Goal: Information Seeking & Learning: Check status

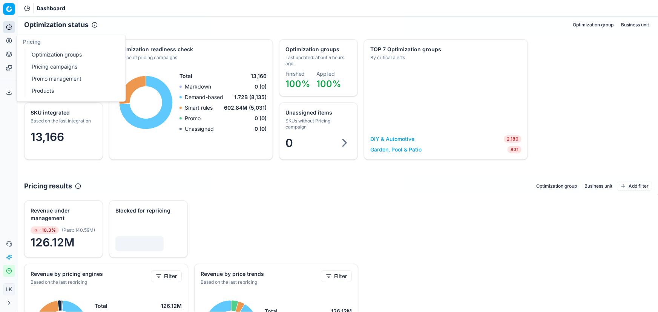
click at [12, 28] on button "Analytics" at bounding box center [9, 27] width 12 height 12
click at [8, 26] on icon at bounding box center [9, 27] width 6 height 6
click at [55, 93] on link "Products" at bounding box center [73, 91] width 88 height 11
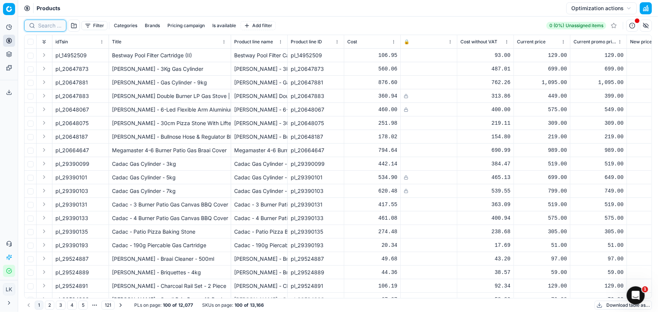
click at [51, 25] on input at bounding box center [49, 26] width 23 height 8
paste input "74696183"
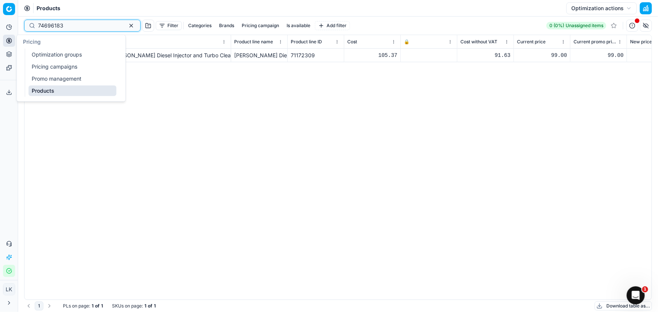
type input "74696183"
click at [42, 55] on link "Optimization groups" at bounding box center [73, 54] width 88 height 11
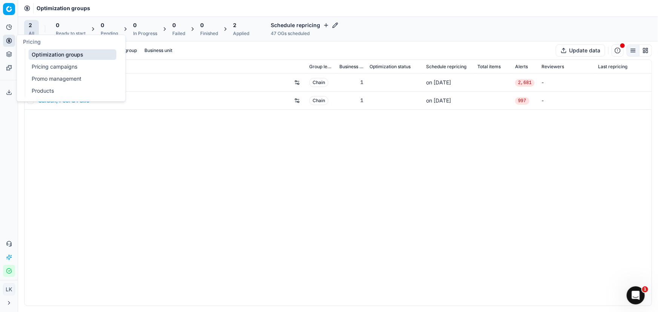
click at [60, 69] on link "Pricing campaigns" at bounding box center [73, 66] width 88 height 11
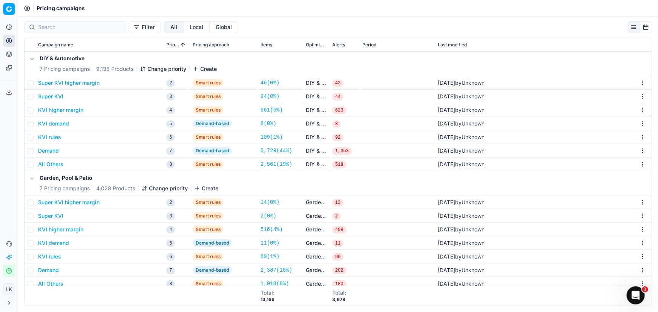
click at [59, 121] on button "KVI demand" at bounding box center [53, 124] width 31 height 8
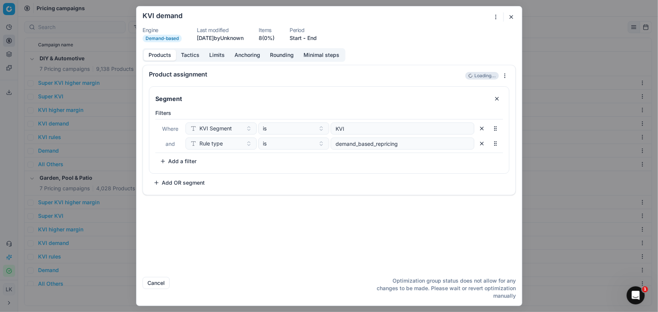
click at [512, 17] on button "button" at bounding box center [511, 16] width 9 height 9
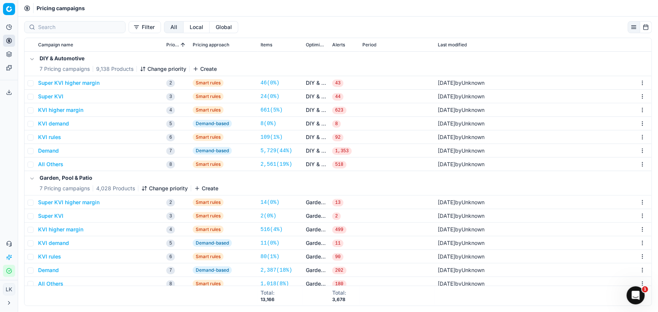
click at [64, 124] on button "KVI demand" at bounding box center [53, 124] width 31 height 8
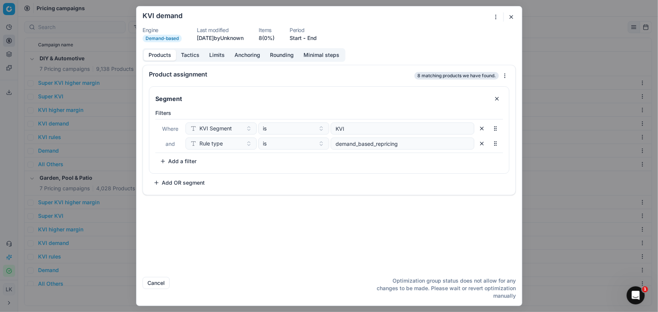
click at [191, 54] on button "Tactics" at bounding box center [190, 55] width 28 height 11
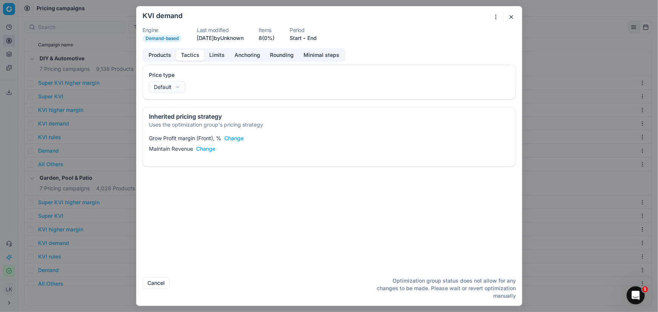
click at [213, 58] on button "Limits" at bounding box center [216, 55] width 25 height 11
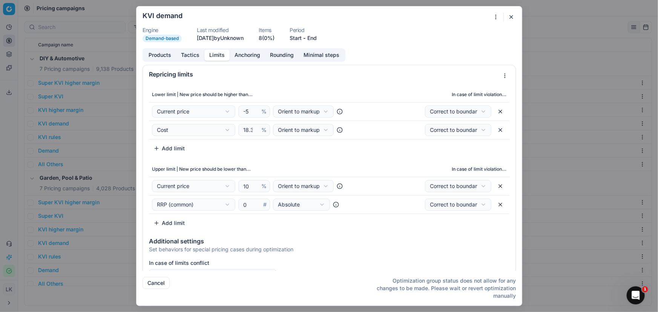
click at [245, 54] on button "Anchoring" at bounding box center [247, 55] width 35 height 11
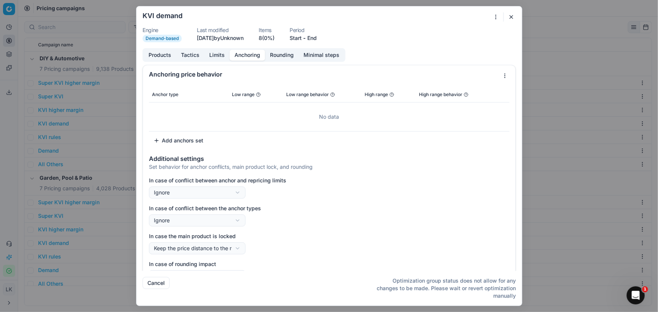
click at [220, 58] on button "Limits" at bounding box center [216, 55] width 25 height 11
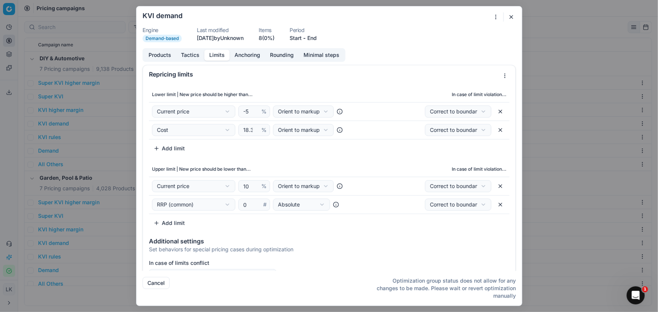
click at [186, 57] on button "Tactics" at bounding box center [190, 55] width 28 height 11
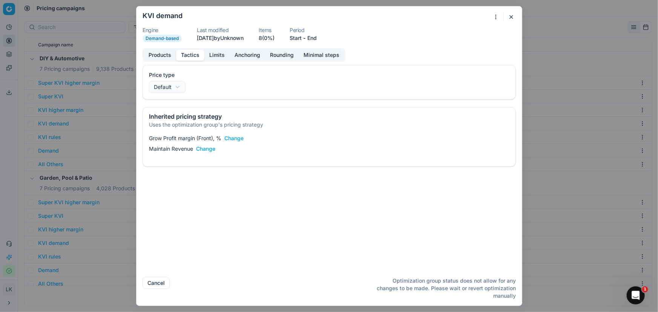
click at [158, 57] on button "Products" at bounding box center [160, 55] width 32 height 11
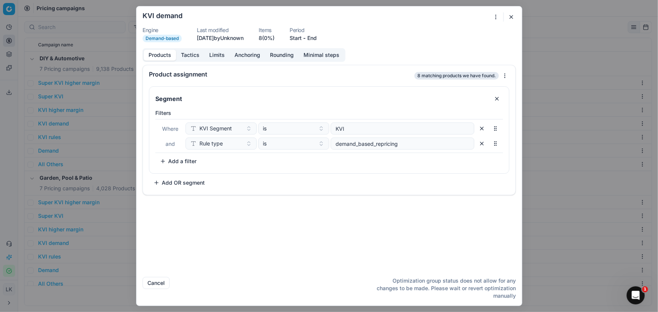
click at [182, 57] on button "Tactics" at bounding box center [190, 55] width 28 height 11
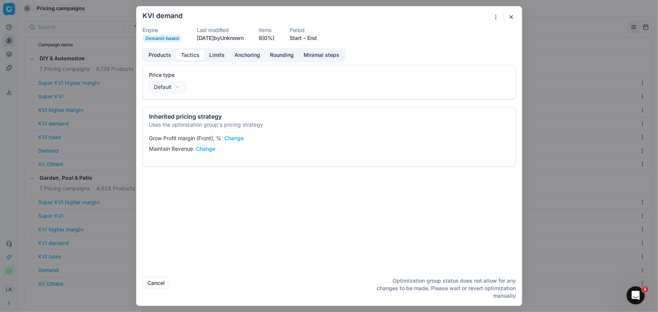
click at [215, 54] on button "Limits" at bounding box center [216, 55] width 25 height 11
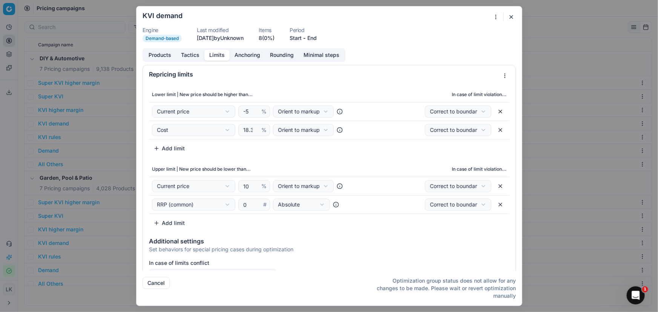
click at [509, 16] on button "button" at bounding box center [511, 16] width 9 height 9
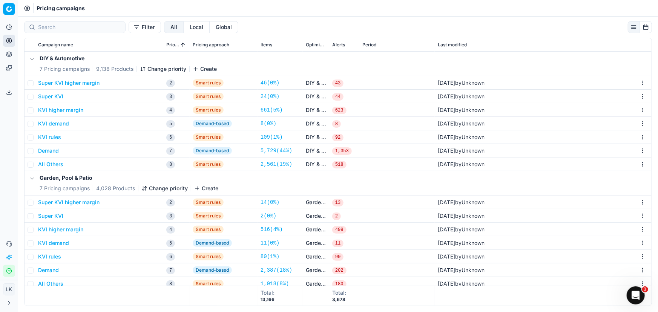
click at [48, 152] on button "Demand" at bounding box center [48, 151] width 21 height 8
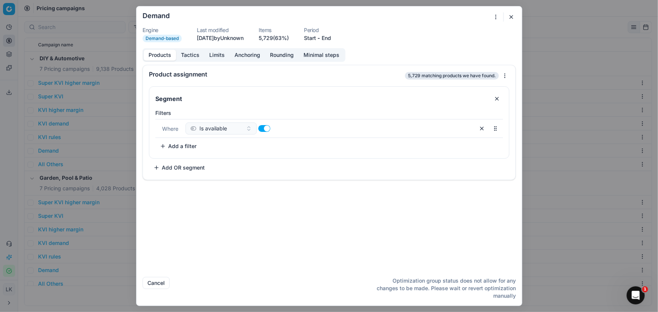
click at [188, 58] on button "Tactics" at bounding box center [190, 55] width 28 height 11
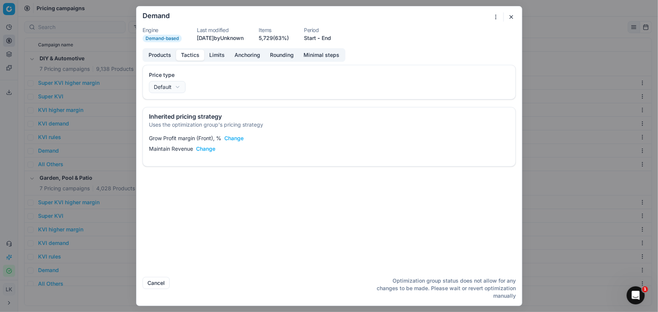
click at [217, 57] on button "Limits" at bounding box center [216, 55] width 25 height 11
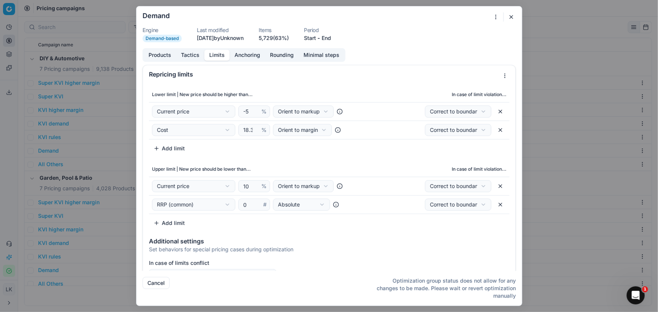
click at [250, 58] on button "Anchoring" at bounding box center [247, 55] width 35 height 11
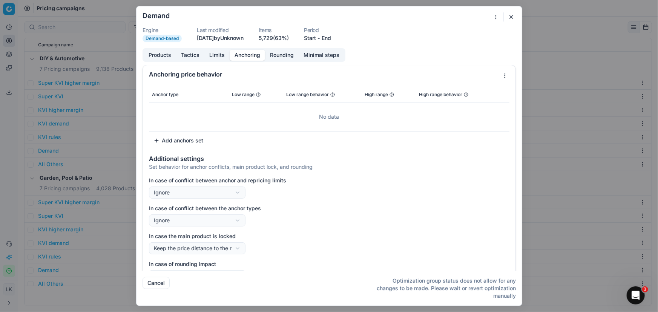
click at [274, 56] on button "Rounding" at bounding box center [282, 55] width 34 height 11
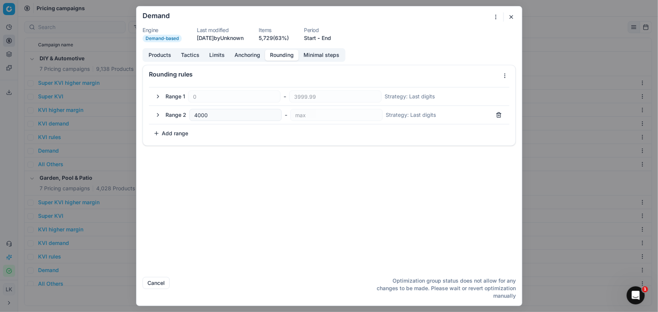
click at [162, 58] on button "Products" at bounding box center [160, 55] width 32 height 11
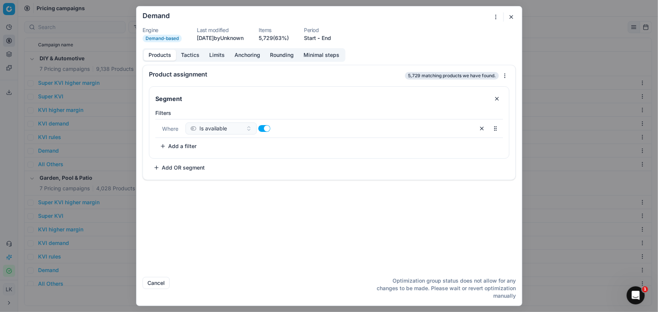
click at [193, 57] on button "Tactics" at bounding box center [190, 55] width 28 height 11
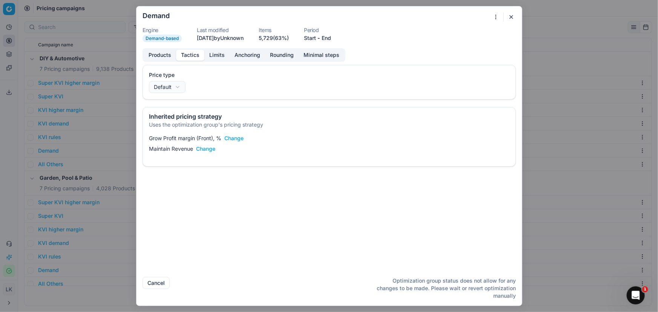
click at [219, 54] on button "Limits" at bounding box center [216, 55] width 25 height 11
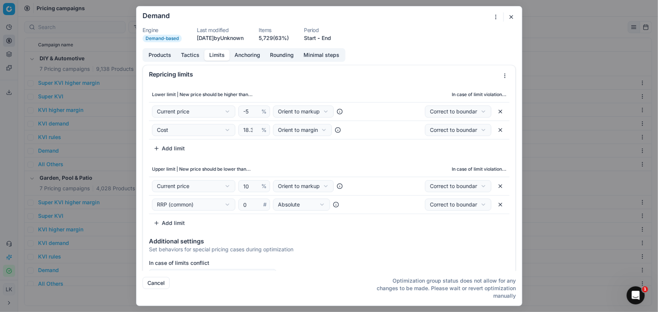
click at [510, 16] on button "button" at bounding box center [511, 16] width 9 height 9
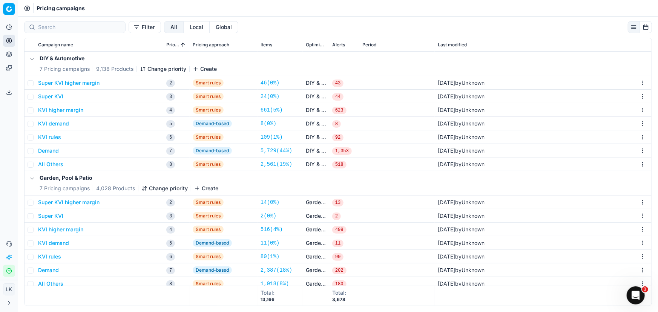
click at [54, 151] on button "Demand" at bounding box center [48, 151] width 21 height 8
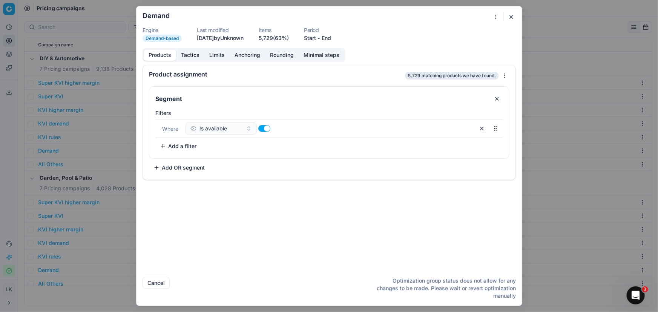
click at [97, 153] on div "We are saving PC settings. Please wait, it should take a few minutes Demand Eng…" at bounding box center [329, 156] width 658 height 312
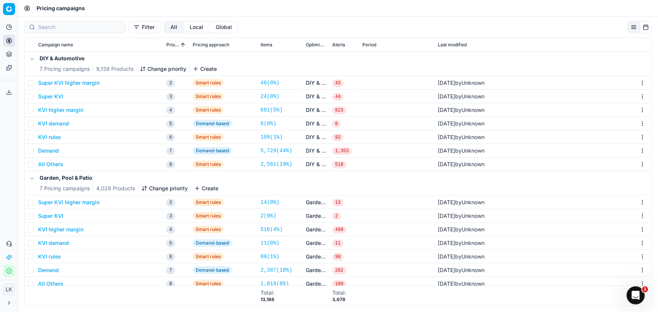
click at [54, 125] on button "KVI demand" at bounding box center [53, 124] width 31 height 8
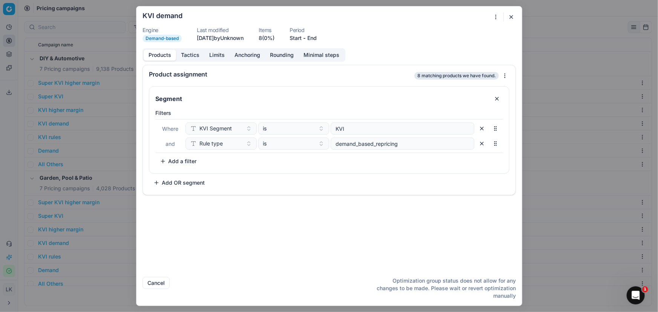
click at [504, 77] on div "We are saving PC settings. Please wait, it should take a few minutes KVI demand…" at bounding box center [329, 156] width 658 height 312
click at [193, 57] on button "Tactics" at bounding box center [190, 55] width 28 height 11
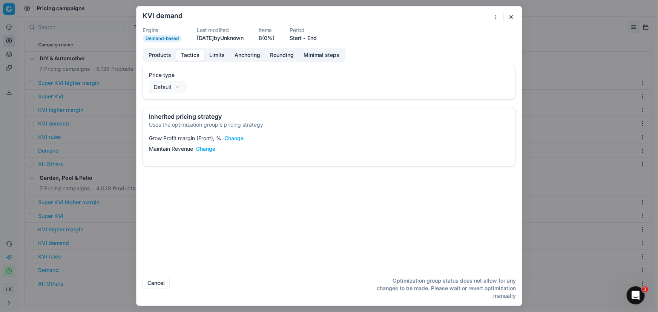
click at [216, 54] on button "Limits" at bounding box center [216, 55] width 25 height 11
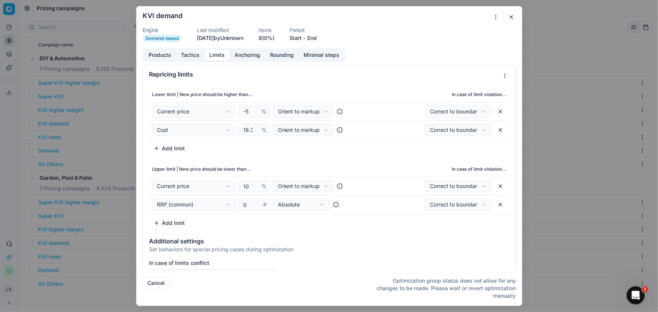
click at [324, 111] on div "We are saving PC settings. Please wait, it should take a few minutes KVI demand…" at bounding box center [329, 156] width 658 height 312
click at [335, 240] on div "We are saving PC settings. Please wait, it should take a few minutes KVI demand…" at bounding box center [329, 156] width 658 height 312
click at [510, 15] on button "button" at bounding box center [511, 16] width 9 height 9
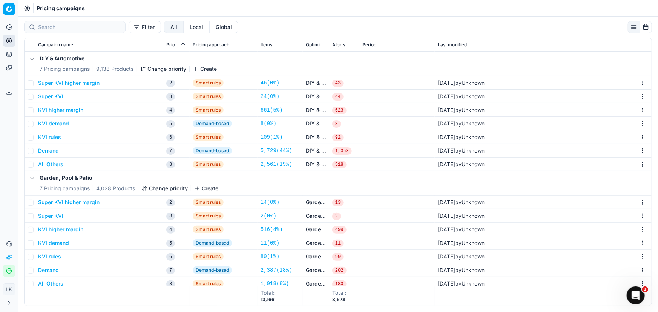
scroll to position [5, 0]
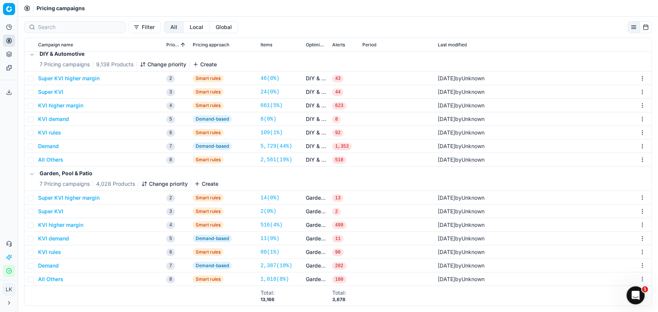
click at [221, 239] on span "Demand-based" at bounding box center [212, 239] width 39 height 8
click at [60, 240] on button "KVI demand" at bounding box center [53, 239] width 31 height 8
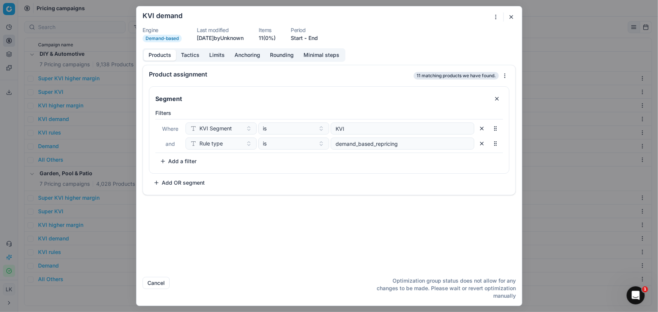
click at [192, 53] on button "Tactics" at bounding box center [190, 55] width 28 height 11
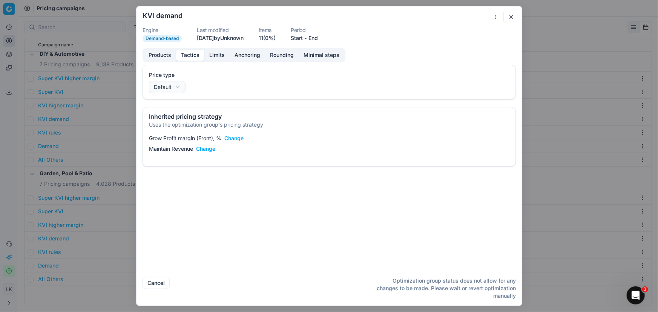
click at [217, 55] on button "Limits" at bounding box center [216, 55] width 25 height 11
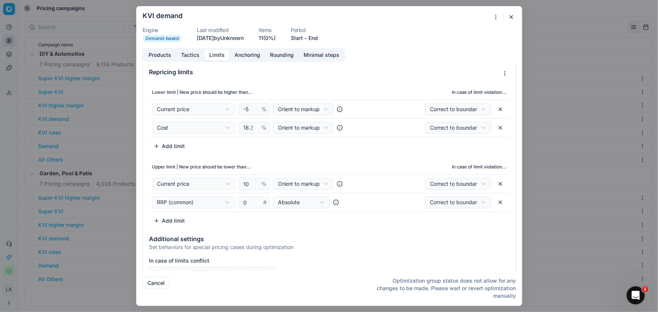
scroll to position [0, 0]
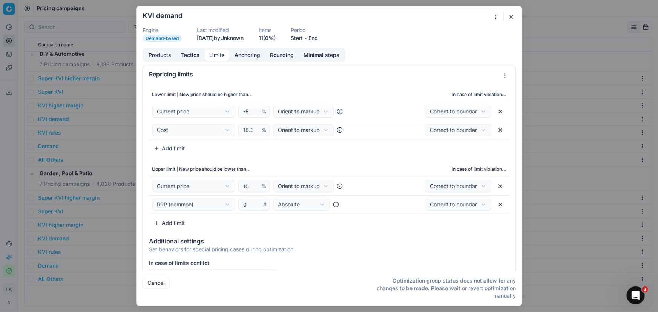
click at [389, 143] on div "Lower limit | New price should be higher than... In case of limit violation... …" at bounding box center [329, 120] width 360 height 67
click at [393, 38] on dl "Engine Demand-based Last modified 2 days ago by Unknown Items 11 (0%) Period St…" at bounding box center [329, 35] width 373 height 15
click at [507, 21] on div "We are saving PC settings. Please wait, it should take a few minutes KVI demand…" at bounding box center [329, 156] width 386 height 300
click at [513, 18] on button "button" at bounding box center [511, 16] width 9 height 9
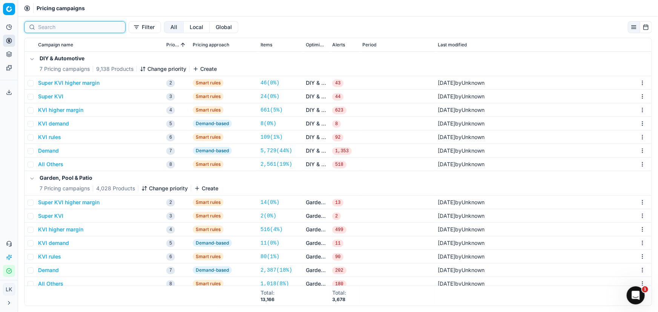
click at [67, 28] on input at bounding box center [79, 27] width 83 height 8
paste input "74696183"
type input "74696183"
click at [49, 152] on button "Demand" at bounding box center [48, 151] width 21 height 8
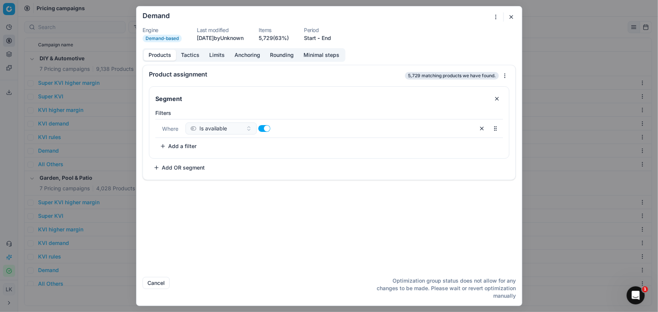
click at [453, 78] on span "5,729 matching products we have found." at bounding box center [452, 76] width 94 height 8
click at [423, 75] on span "5,729 matching products we have found." at bounding box center [452, 76] width 94 height 8
click at [336, 75] on div "Product assignment" at bounding box center [276, 74] width 254 height 6
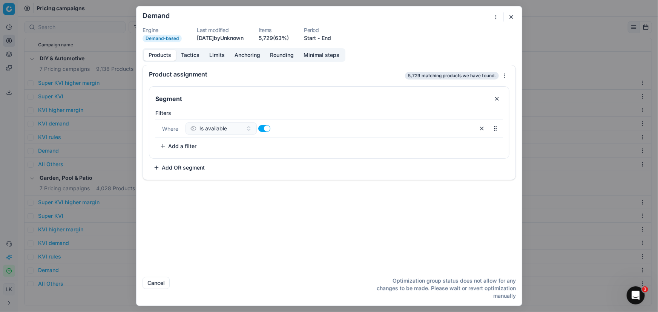
click at [189, 56] on button "Tactics" at bounding box center [190, 55] width 28 height 11
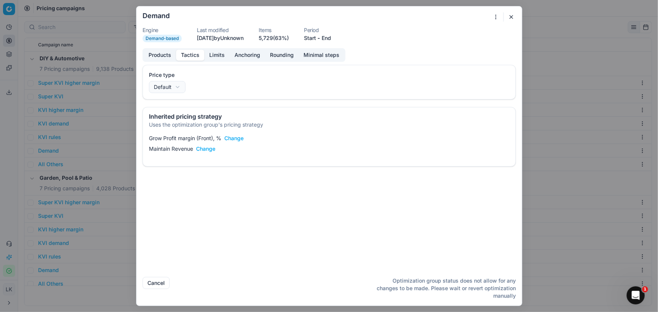
click at [212, 54] on button "Limits" at bounding box center [216, 55] width 25 height 11
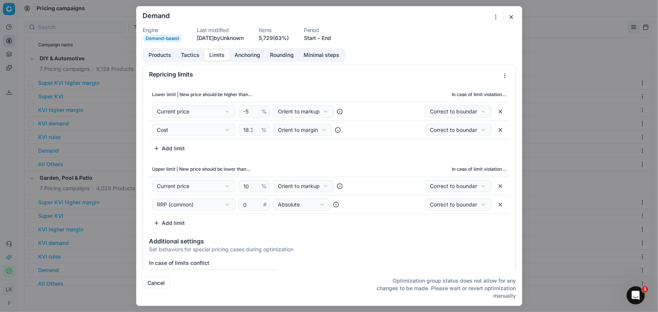
click at [239, 52] on button "Anchoring" at bounding box center [247, 55] width 35 height 11
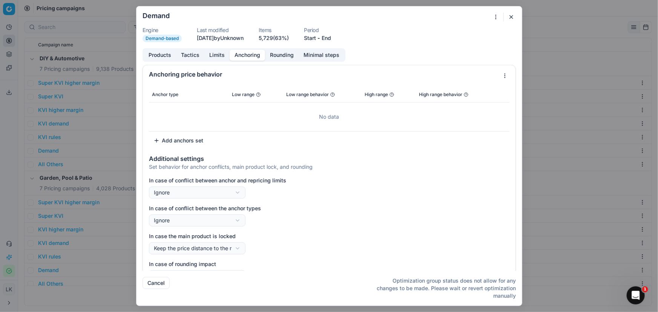
click at [284, 58] on button "Rounding" at bounding box center [282, 55] width 34 height 11
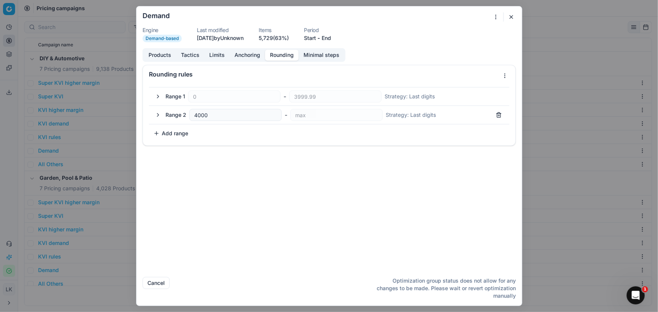
click at [318, 56] on button "Minimal steps" at bounding box center [322, 55] width 46 height 11
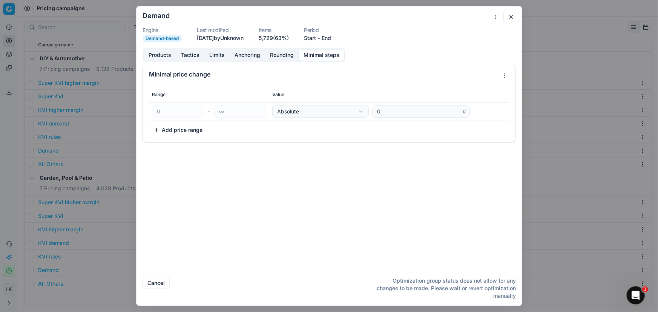
click at [185, 55] on button "Tactics" at bounding box center [190, 55] width 28 height 11
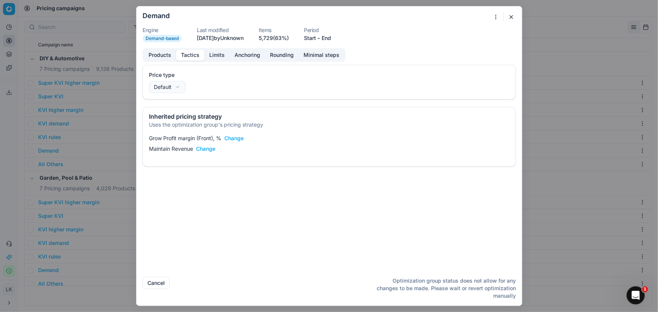
click at [215, 52] on button "Limits" at bounding box center [216, 55] width 25 height 11
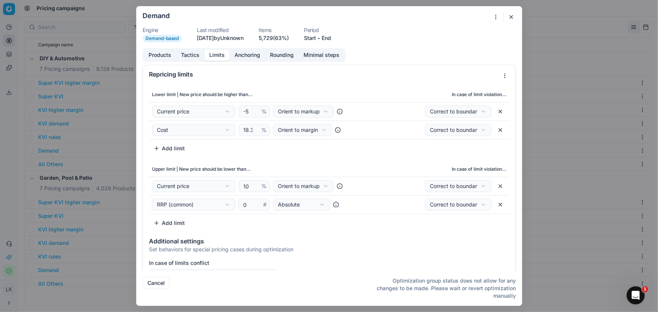
click at [75, 158] on div "We are saving PC settings. Please wait, it should take a few minutes Demand Eng…" at bounding box center [329, 156] width 658 height 312
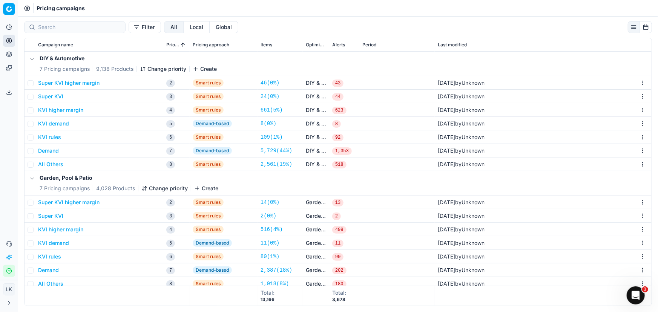
click at [51, 152] on button "Demand" at bounding box center [48, 151] width 21 height 8
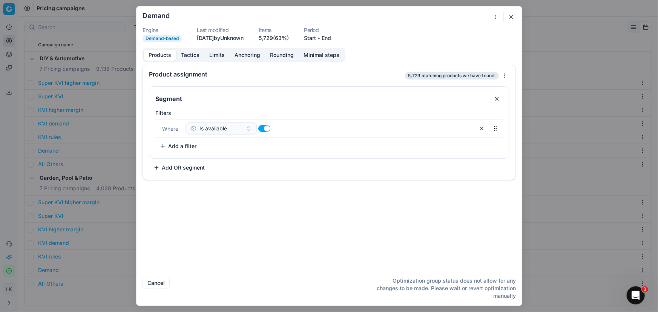
click at [194, 54] on button "Tactics" at bounding box center [190, 55] width 28 height 11
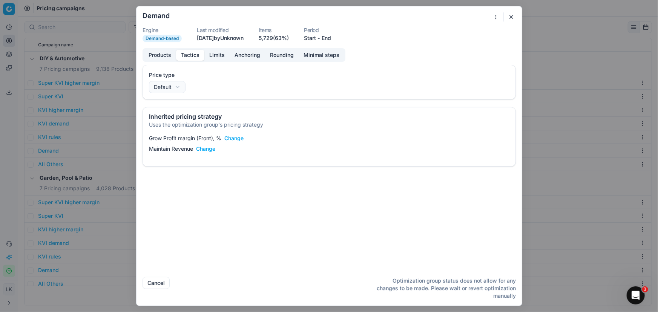
click at [157, 55] on button "Products" at bounding box center [160, 55] width 32 height 11
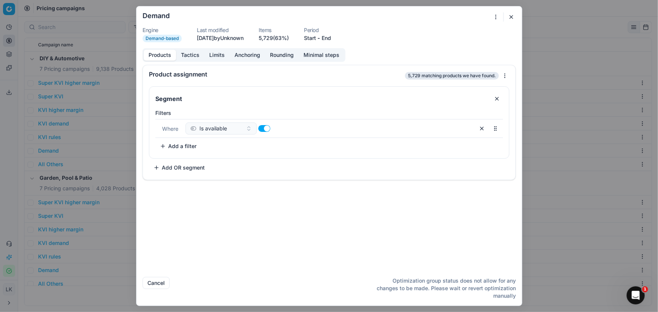
click at [186, 52] on button "Tactics" at bounding box center [190, 55] width 28 height 11
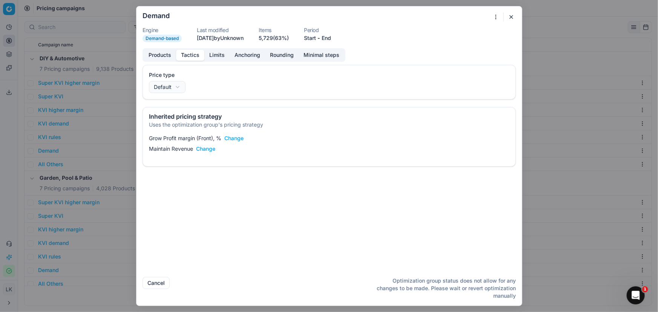
click at [217, 53] on button "Limits" at bounding box center [216, 55] width 25 height 11
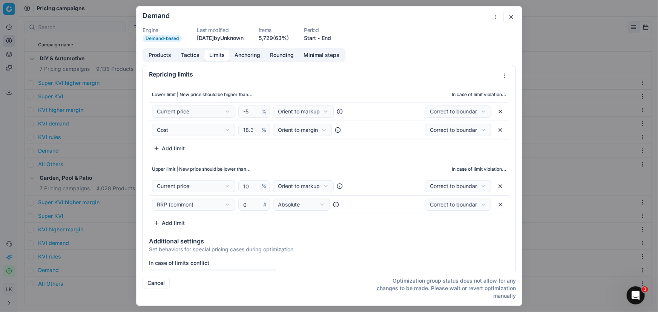
click at [362, 153] on div "Lower limit | New price should be higher than... In case of limit violation... …" at bounding box center [329, 120] width 360 height 67
click at [305, 149] on div "Lower limit | New price should be higher than... In case of limit violation... …" at bounding box center [329, 120] width 360 height 67
click at [336, 112] on icon at bounding box center [339, 112] width 6 height 6
click at [319, 155] on div "Lower limit | New price should be higher than... In case of limit violation... …" at bounding box center [329, 158] width 372 height 148
click at [319, 114] on div "We are saving PC settings. Please wait, it should take a few minutes Demand Eng…" at bounding box center [329, 156] width 658 height 312
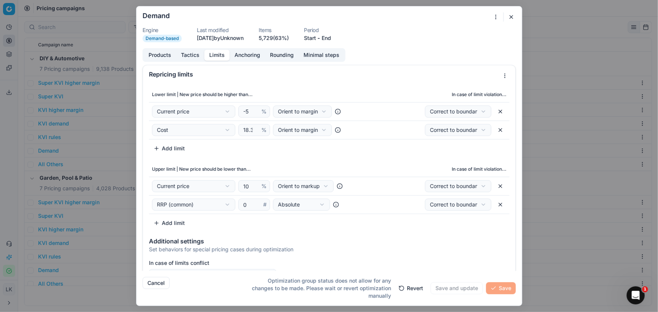
click at [316, 108] on div "We are saving PC settings. Please wait, it should take a few minutes Demand Eng…" at bounding box center [329, 156] width 658 height 312
select select "markup"
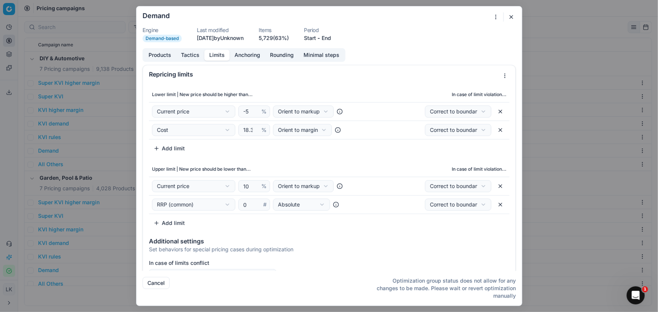
click at [259, 162] on th "Upper limit | New price should be lower than..." at bounding box center [254, 169] width 210 height 15
click at [316, 113] on div "We are saving PC settings. Please wait, it should take a few minutes Demand Eng…" at bounding box center [329, 156] width 658 height 312
click at [376, 155] on div "We are saving PC settings. Please wait, it should take a few minutes Demand Eng…" at bounding box center [329, 156] width 658 height 312
click at [513, 17] on button "button" at bounding box center [511, 16] width 9 height 9
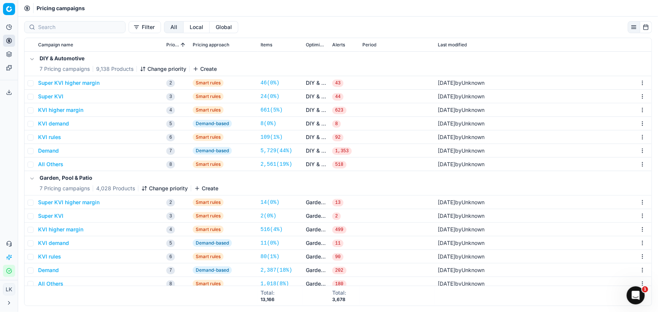
click at [49, 151] on button "Demand" at bounding box center [48, 151] width 21 height 8
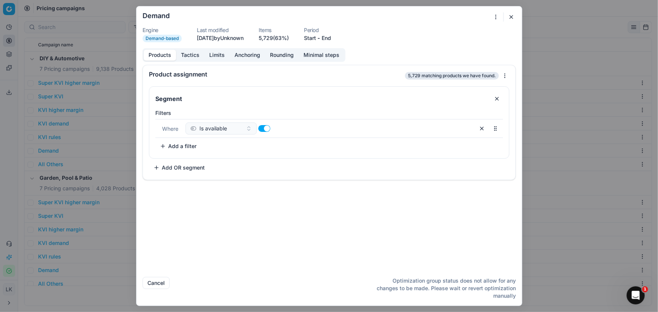
click at [213, 53] on button "Limits" at bounding box center [216, 55] width 25 height 11
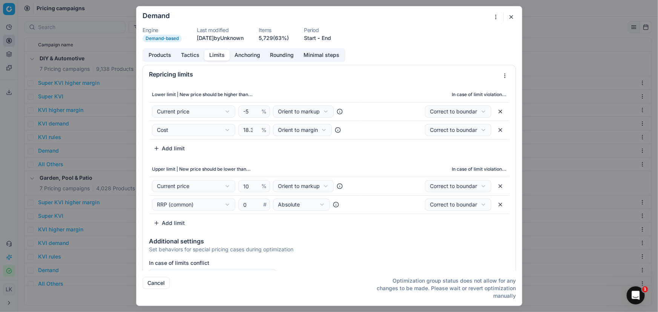
click at [313, 149] on div "Lower limit | New price should be higher than... In case of limit violation... …" at bounding box center [329, 120] width 360 height 67
click at [510, 17] on button "button" at bounding box center [511, 16] width 9 height 9
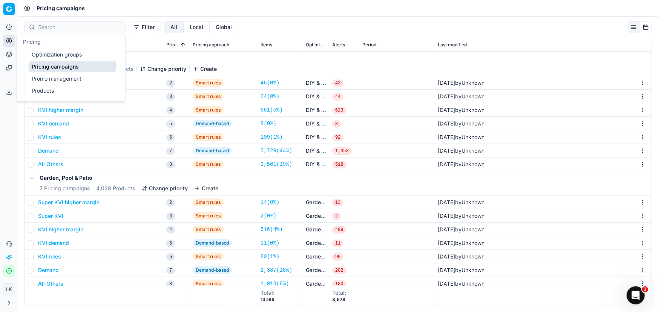
click at [43, 92] on link "Products" at bounding box center [73, 91] width 88 height 11
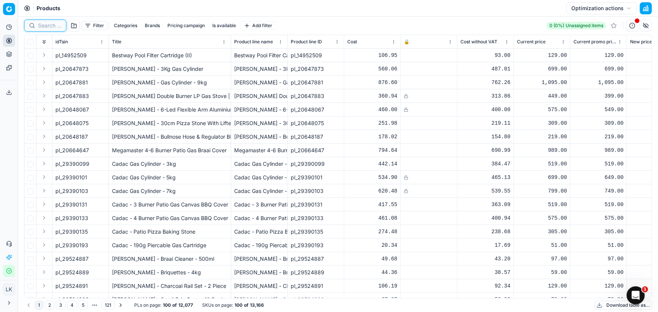
click at [45, 26] on input at bounding box center [49, 26] width 23 height 8
paste input "204845452"
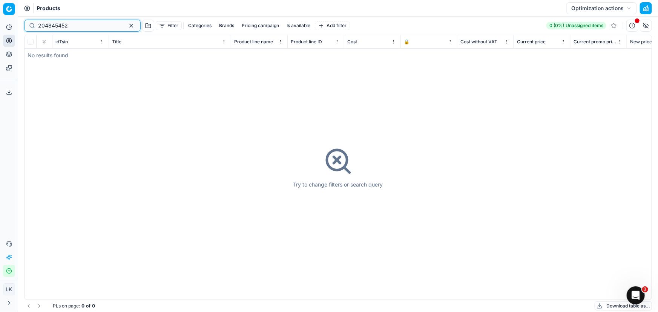
click at [76, 23] on input "204845452" at bounding box center [79, 26] width 83 height 8
paste input "74696183"
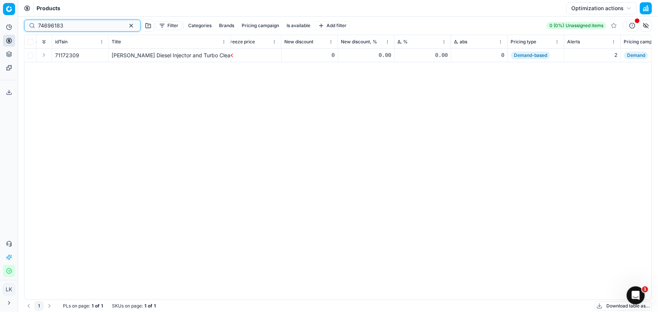
scroll to position [0, 878]
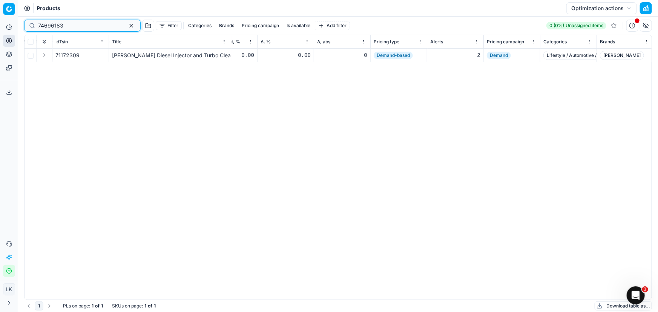
type input "74696183"
click at [400, 57] on span "Demand-based" at bounding box center [393, 56] width 39 height 8
click at [501, 54] on span "Demand" at bounding box center [499, 56] width 24 height 8
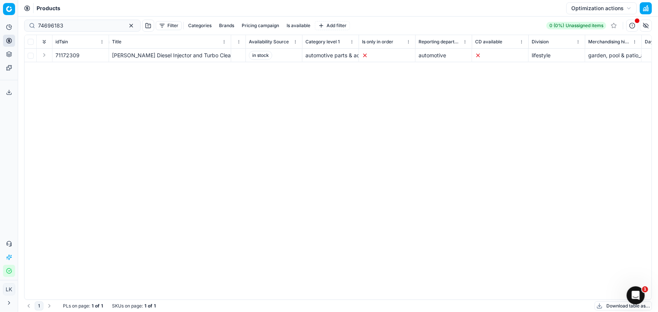
scroll to position [0, 3927]
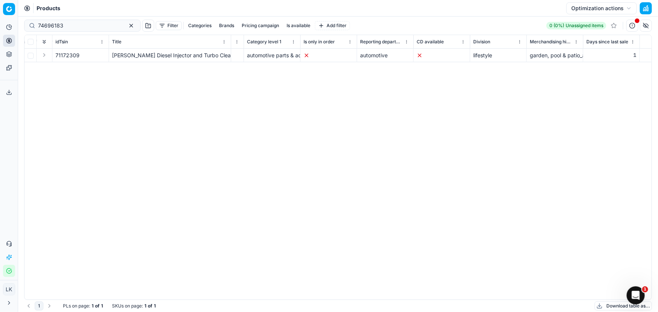
drag, startPoint x: 207, startPoint y: 297, endPoint x: 6, endPoint y: 8, distance: 351.4
click at [582, 41] on div at bounding box center [582, 41] width 1 height 13
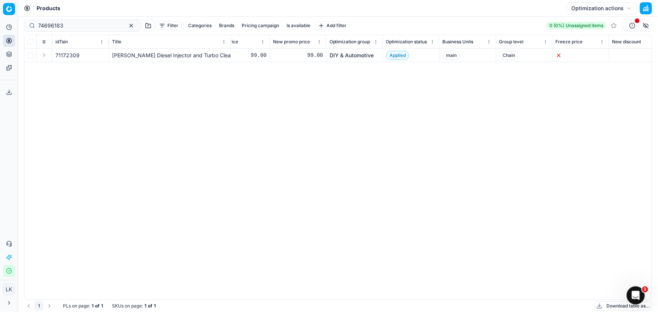
scroll to position [0, 418]
click at [341, 101] on div "idTsin Title Product line name Product line ID Cost 🔒 Cost without VAT Current …" at bounding box center [338, 167] width 627 height 265
drag, startPoint x: 145, startPoint y: 294, endPoint x: 160, endPoint y: 294, distance: 14.7
click at [160, 294] on div "idTsin Title Product line name Product line ID Cost 🔒 Cost without VAT Current …" at bounding box center [338, 167] width 627 height 265
click at [429, 38] on html "Pricing platform Analytics Pricing Product portfolio Templates Export service 0…" at bounding box center [329, 156] width 658 height 312
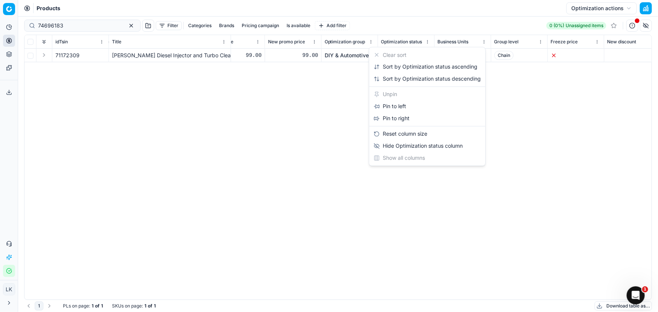
click at [330, 89] on html "Pricing platform Analytics Pricing Product portfolio Templates Export service 0…" at bounding box center [329, 156] width 658 height 312
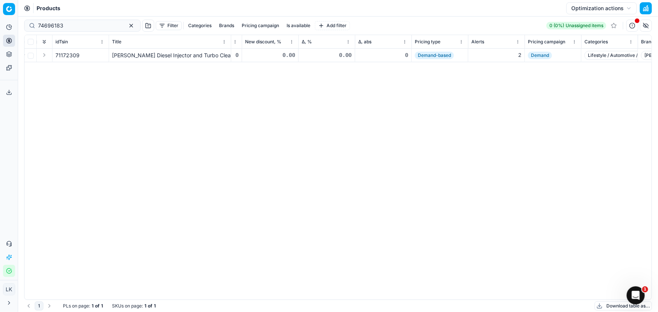
scroll to position [0, 911]
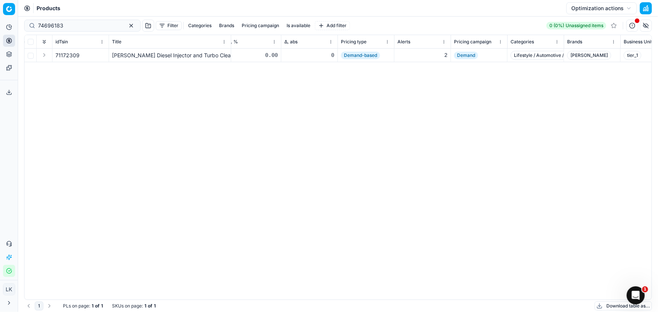
click at [501, 40] on html "Pricing platform Analytics Pricing Product portfolio Templates Export service 0…" at bounding box center [329, 156] width 658 height 312
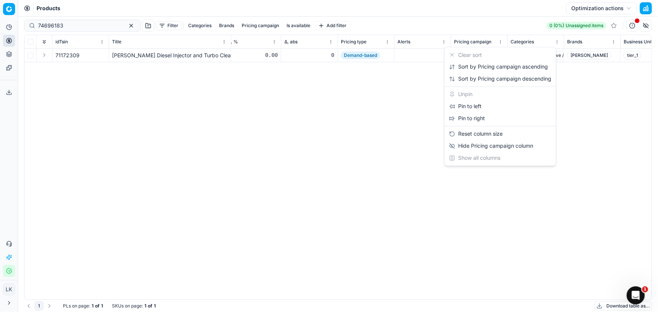
click at [501, 40] on html "Pricing platform Analytics Pricing Product portfolio Templates Export service 0…" at bounding box center [329, 156] width 658 height 312
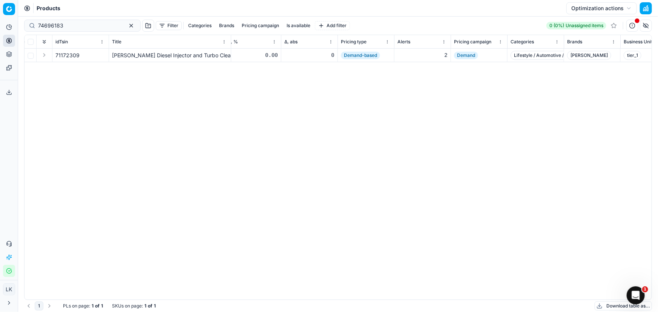
click at [426, 132] on div "idTsin Title Product line name Product line ID Cost 🔒 Cost without VAT Current …" at bounding box center [338, 167] width 627 height 265
